Goal: Information Seeking & Learning: Learn about a topic

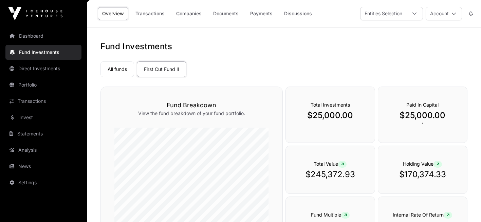
click at [411, 13] on div at bounding box center [414, 13] width 16 height 13
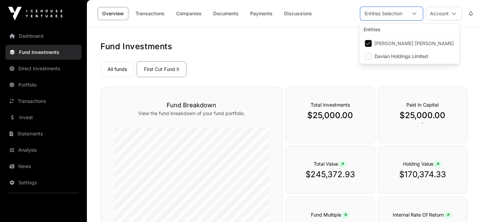
click at [284, 69] on div "All funds First Cut Fund II" at bounding box center [283, 68] width 367 height 18
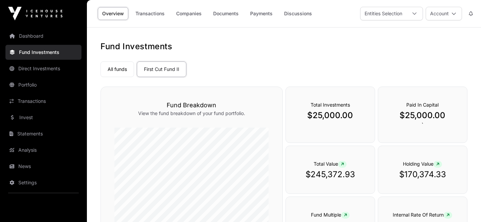
click at [27, 83] on link "Portfolio" at bounding box center [43, 84] width 76 height 15
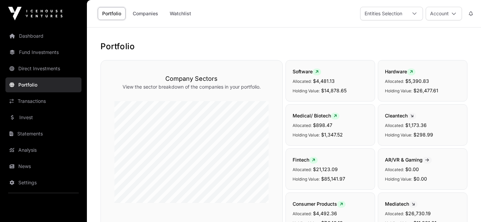
click at [42, 50] on link "Fund Investments" at bounding box center [43, 52] width 76 height 15
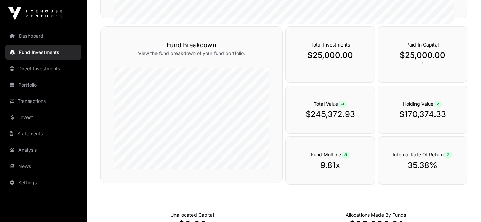
scroll to position [238, 0]
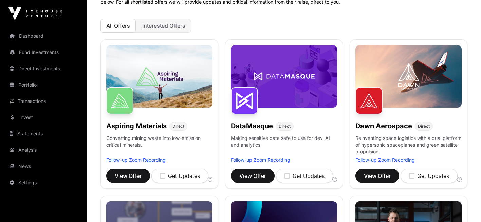
scroll to position [68, 0]
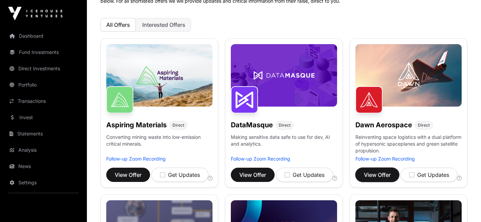
click at [375, 173] on span "View Offer" at bounding box center [377, 175] width 27 height 8
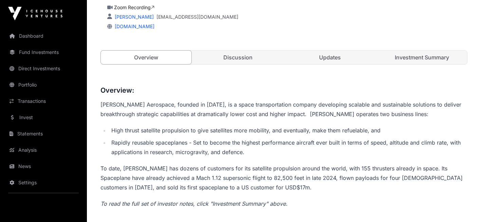
scroll to position [204, 0]
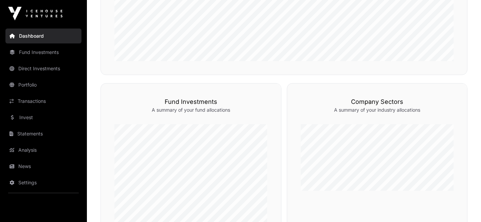
scroll to position [305, 0]
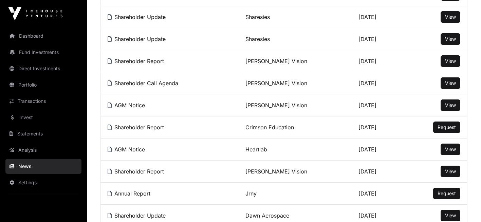
scroll to position [272, 0]
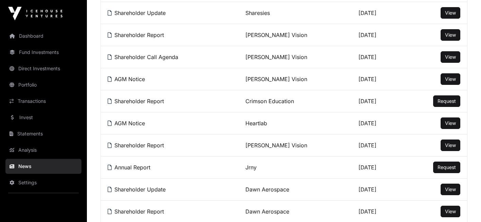
click at [448, 186] on span "View" at bounding box center [450, 189] width 11 height 6
